Goal: Task Accomplishment & Management: Use online tool/utility

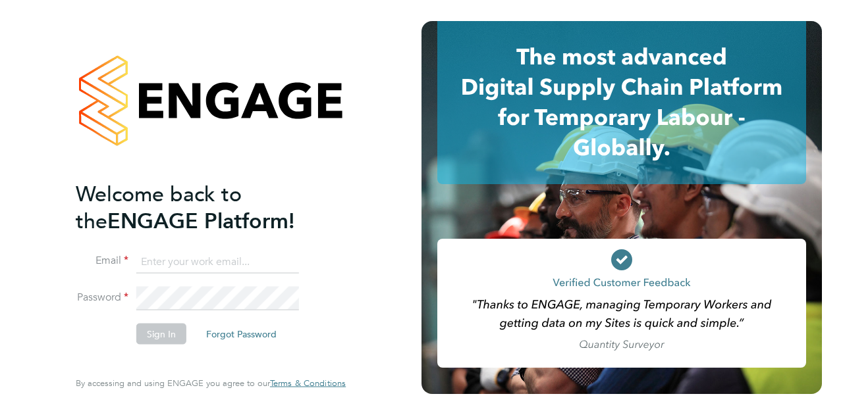
type input "beth.mugleston@vistry.co.uk"
click at [153, 336] on button "Sign In" at bounding box center [161, 333] width 50 height 21
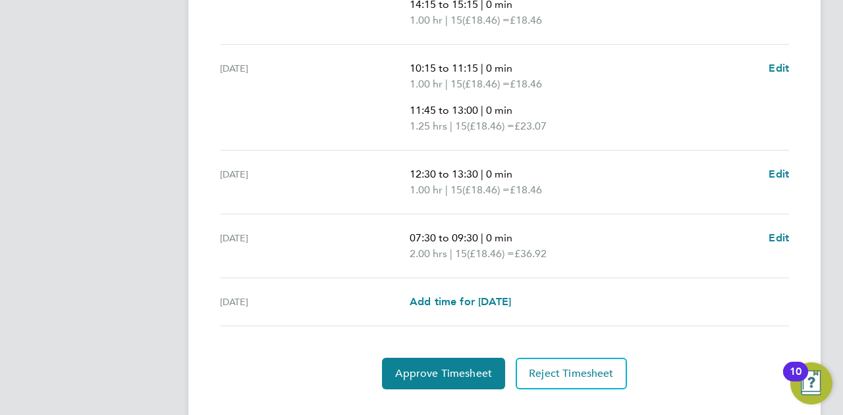
scroll to position [617, 0]
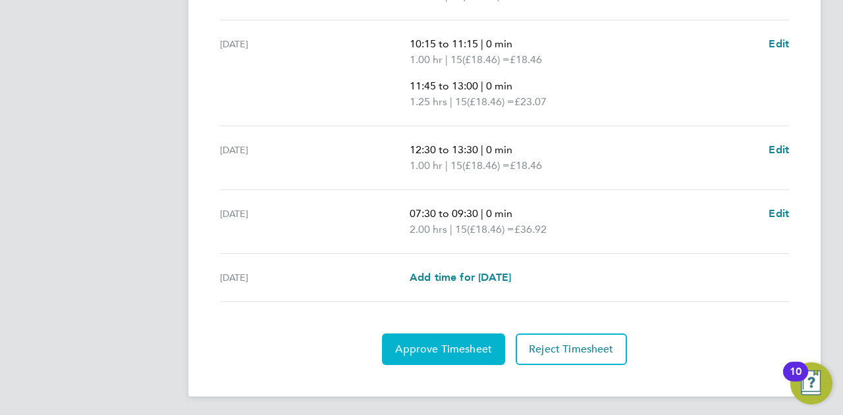
click at [437, 351] on span "Approve Timesheet" at bounding box center [443, 349] width 97 height 13
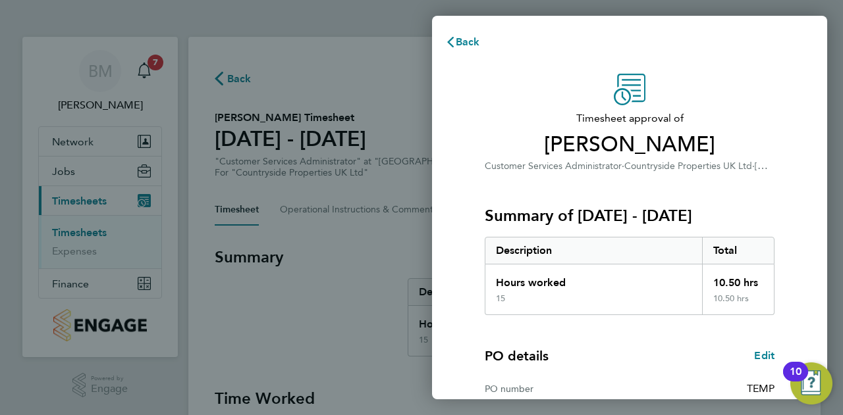
scroll to position [213, 0]
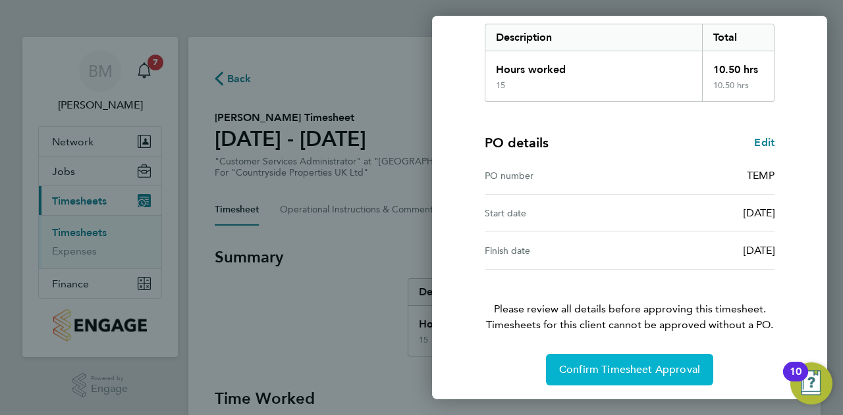
click at [623, 359] on button "Confirm Timesheet Approval" at bounding box center [629, 370] width 167 height 32
